Goal: Task Accomplishment & Management: Manage account settings

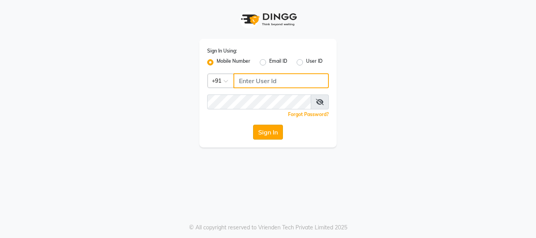
type input "9821414342"
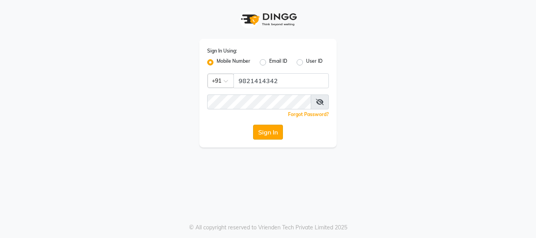
click at [265, 131] on button "Sign In" at bounding box center [268, 132] width 30 height 15
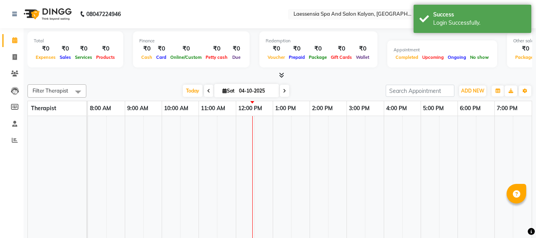
select select "en"
